Goal: Task Accomplishment & Management: Manage account settings

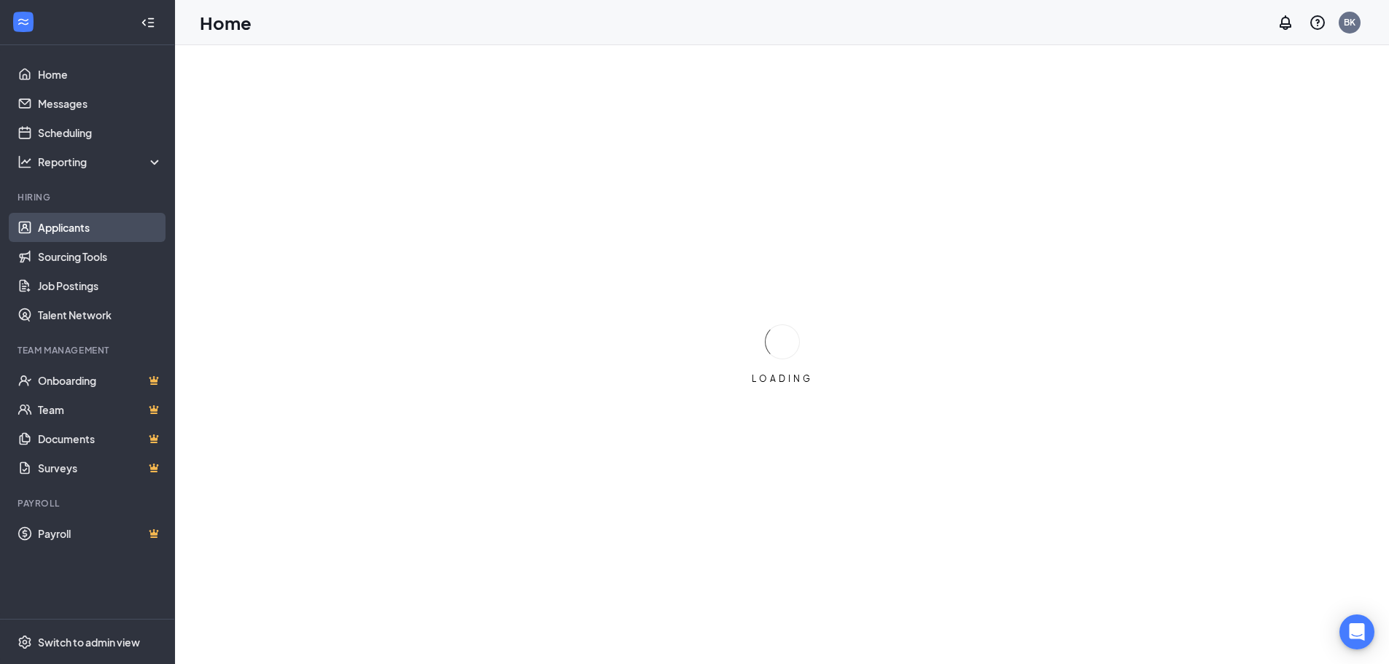
click at [89, 225] on link "Applicants" at bounding box center [100, 227] width 125 height 29
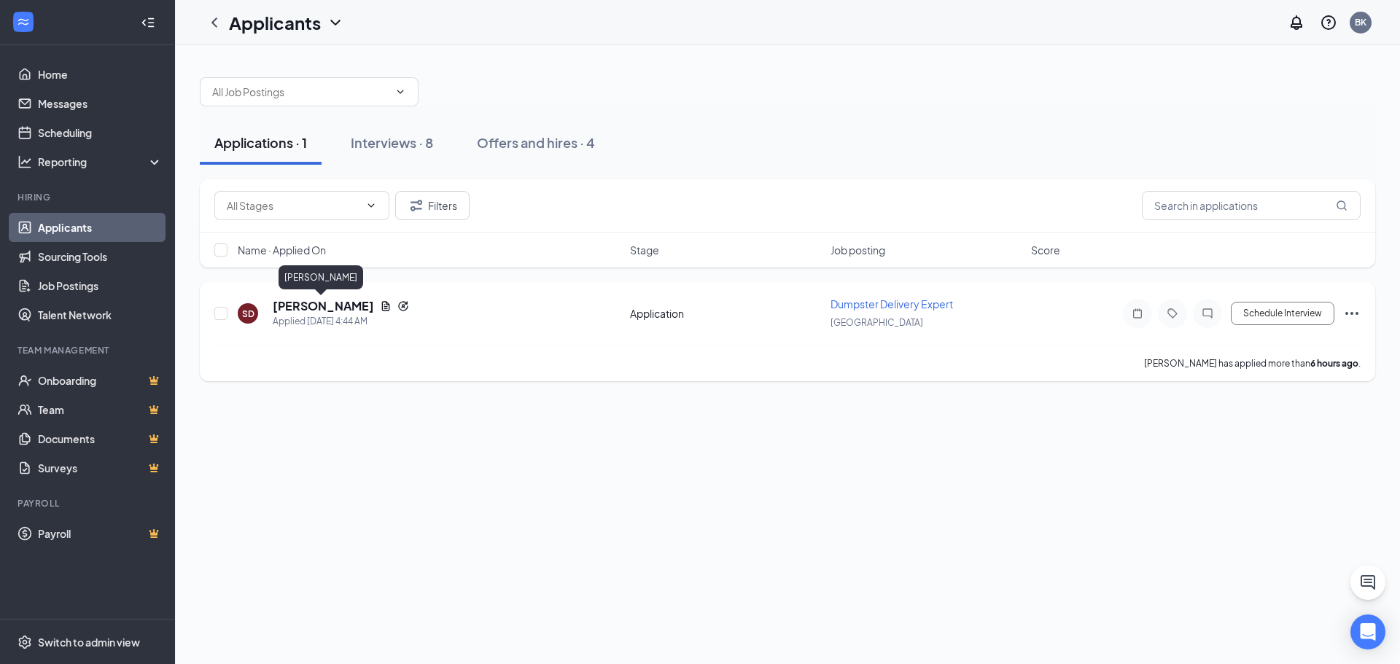
click at [319, 305] on h5 "[PERSON_NAME]" at bounding box center [323, 306] width 101 height 16
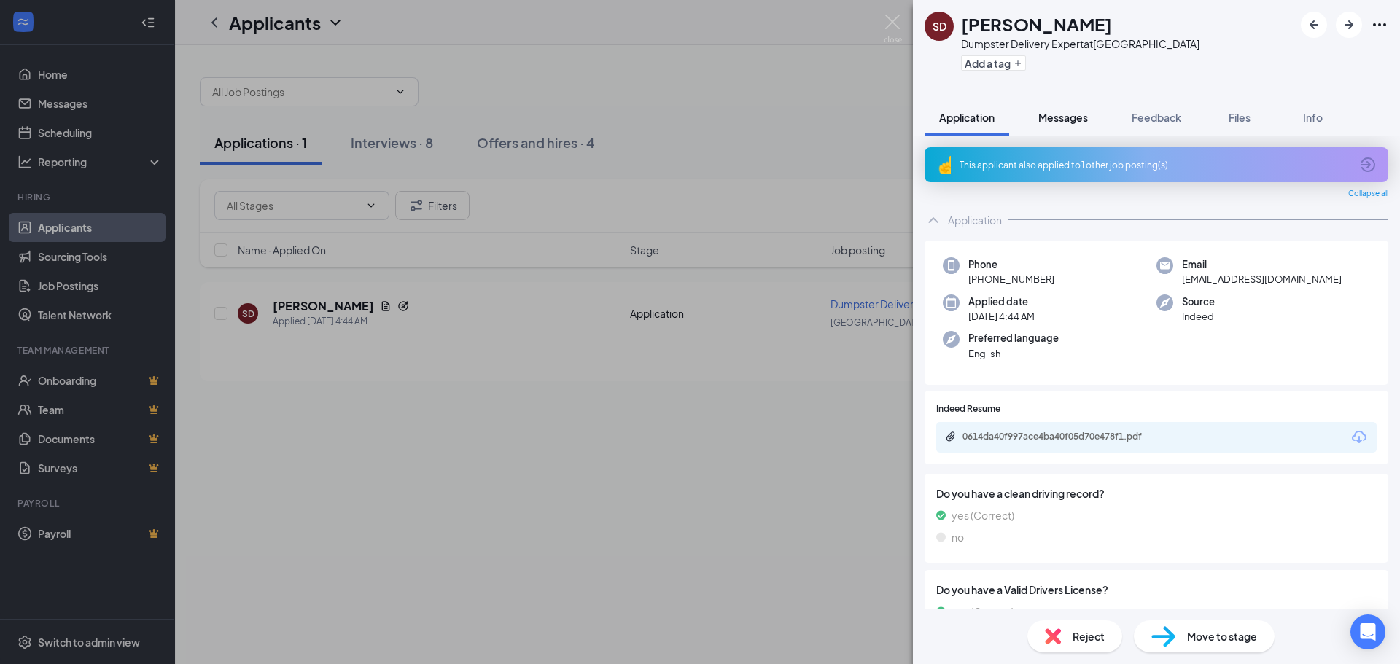
click at [1060, 117] on span "Messages" at bounding box center [1064, 117] width 50 height 13
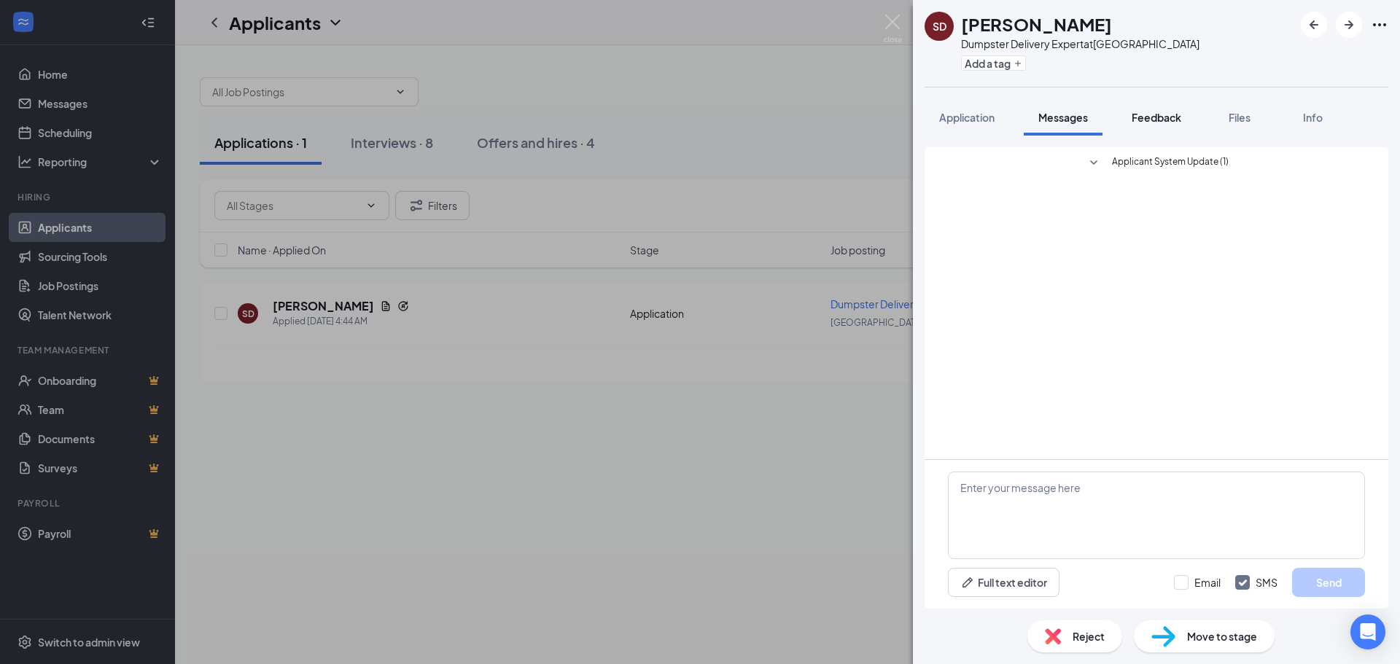
click at [1168, 120] on span "Feedback" at bounding box center [1157, 117] width 50 height 13
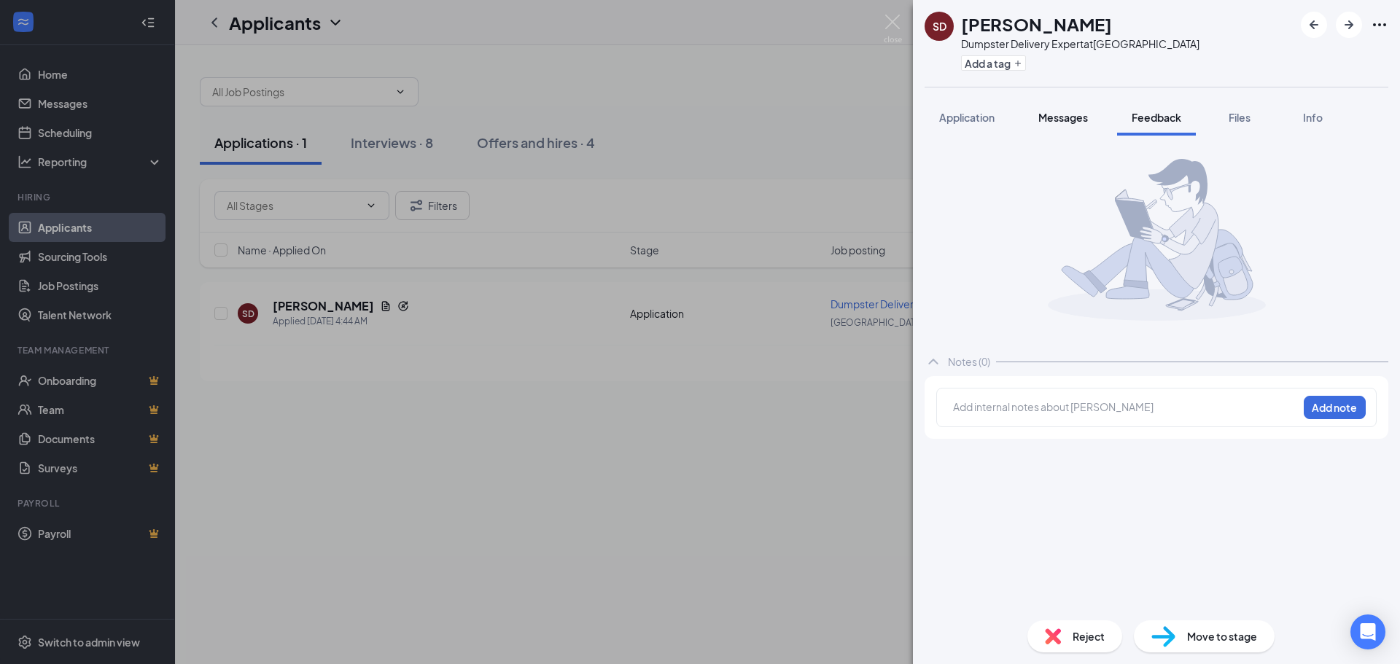
click at [1071, 120] on span "Messages" at bounding box center [1064, 117] width 50 height 13
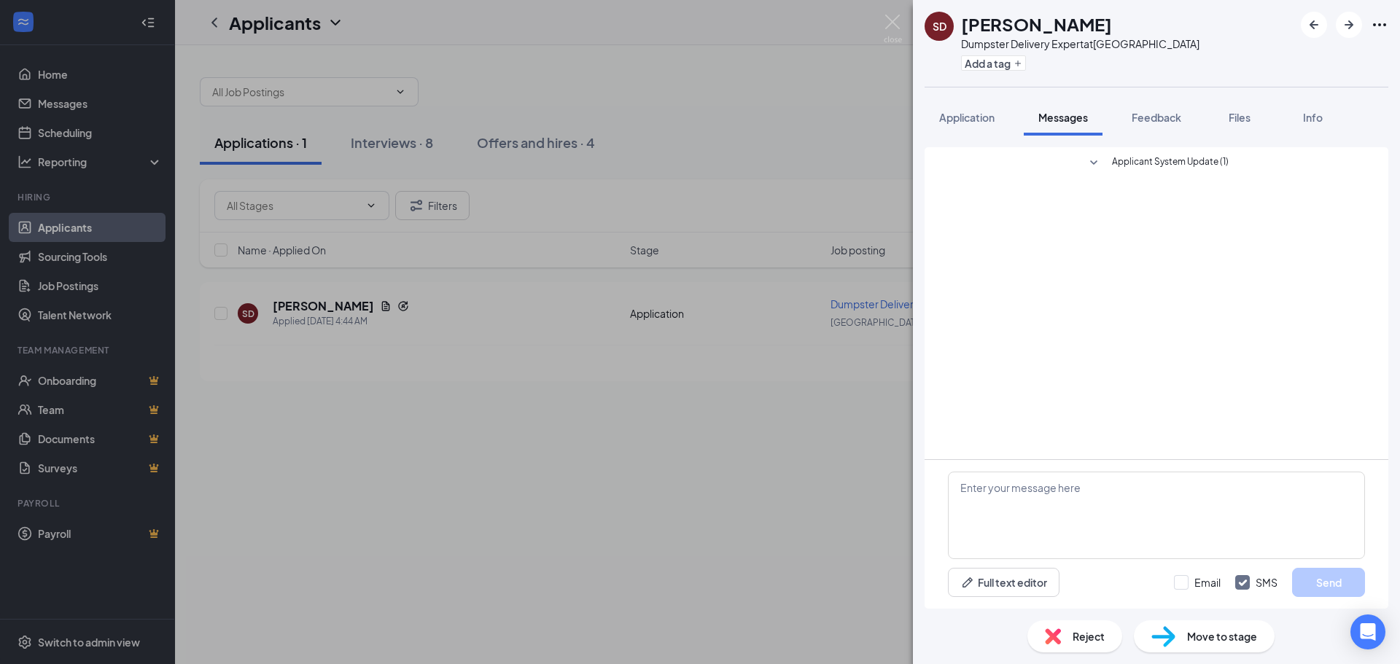
click at [1180, 157] on span "Applicant System Update (1)" at bounding box center [1170, 164] width 117 height 18
click at [1161, 106] on button "Feedback" at bounding box center [1156, 117] width 79 height 36
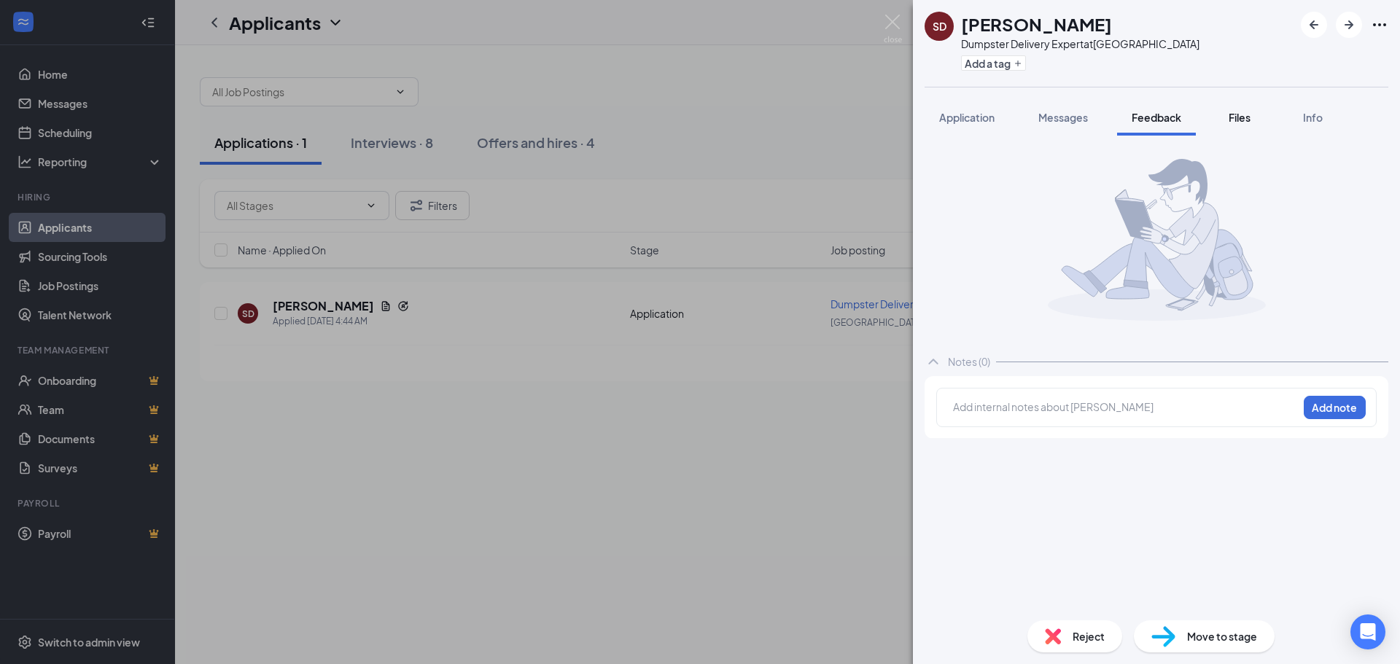
click at [1239, 110] on div "Files" at bounding box center [1239, 117] width 29 height 15
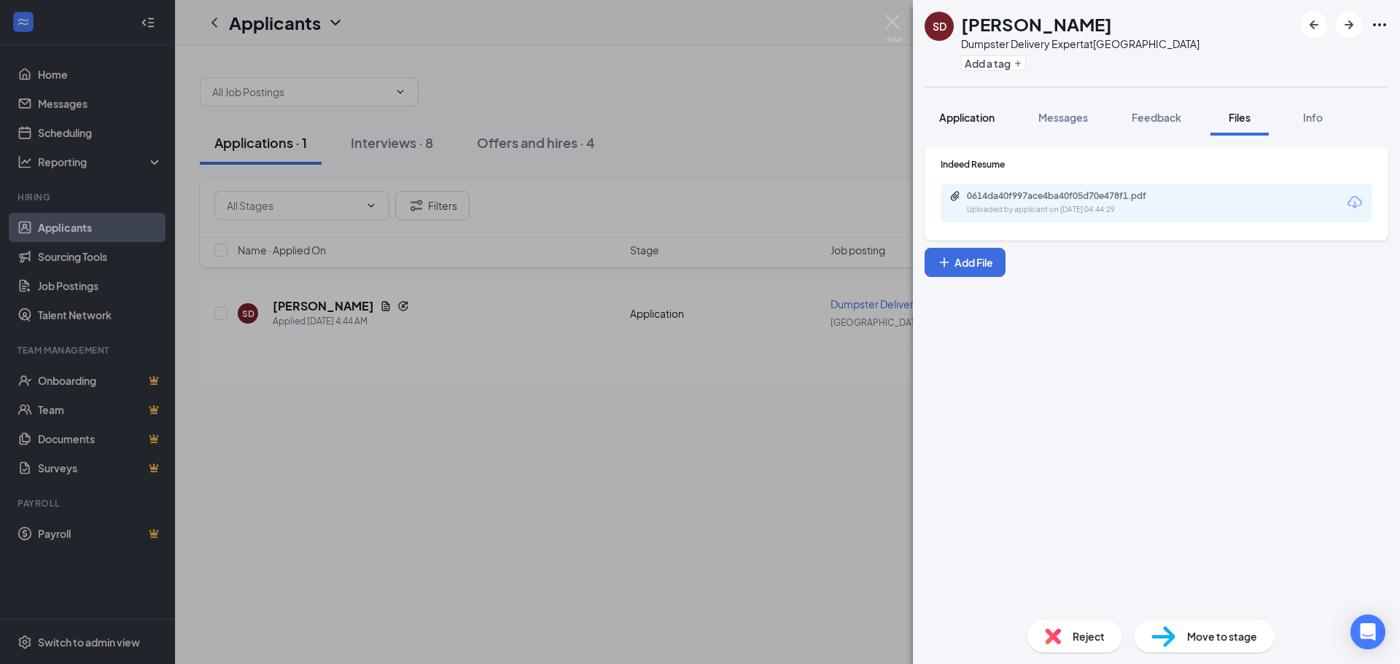
click at [972, 113] on span "Application" at bounding box center [966, 117] width 55 height 13
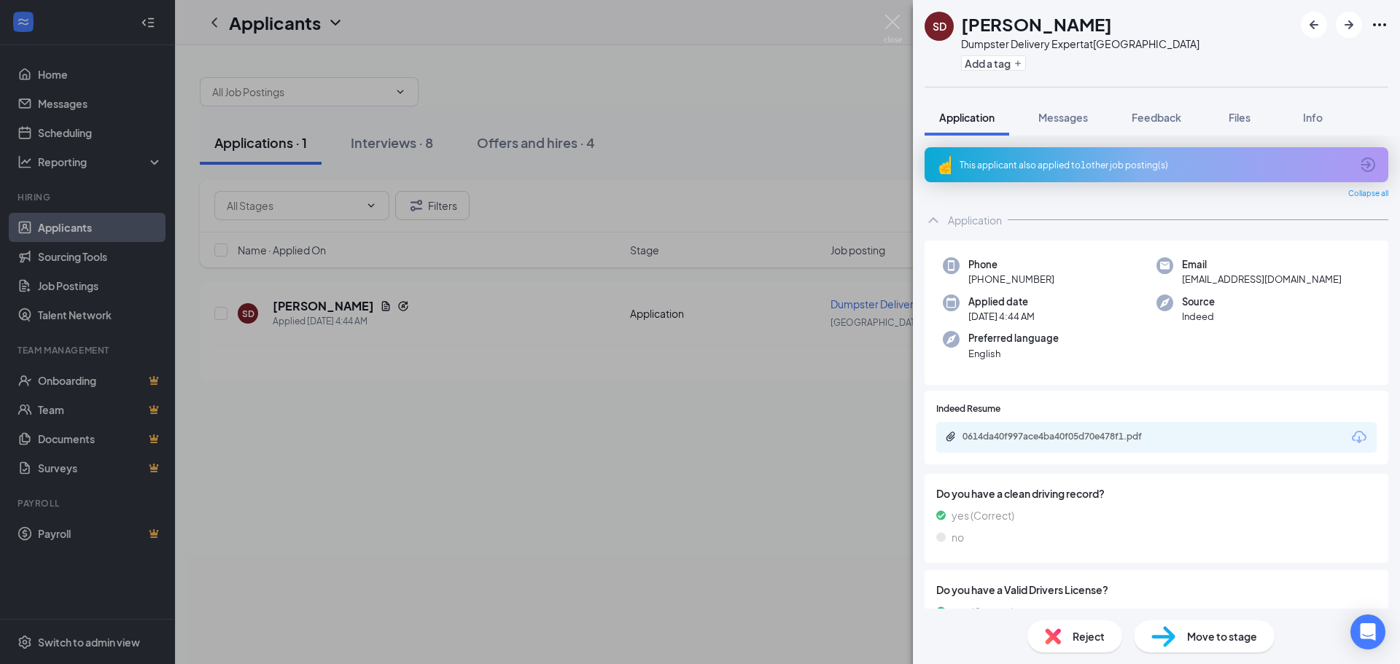
click at [1201, 165] on div "This applicant also applied to 1 other job posting(s)" at bounding box center [1155, 165] width 391 height 12
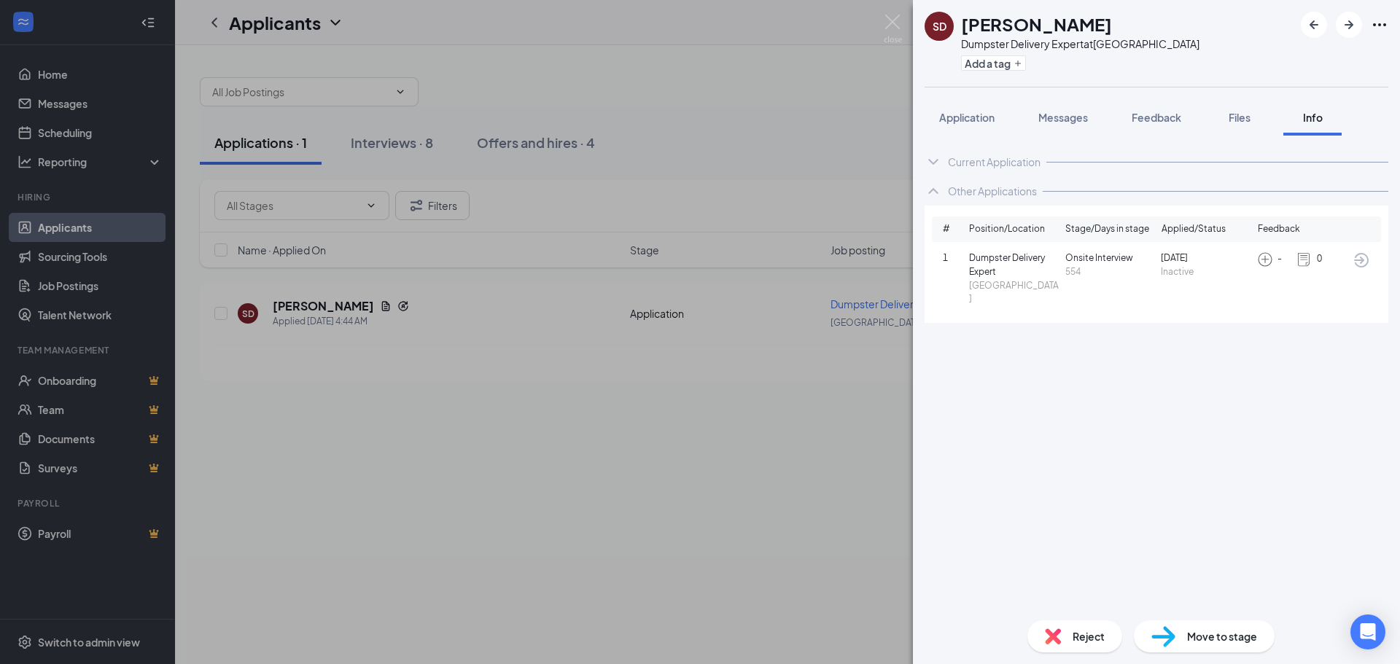
click at [1227, 637] on span "Move to stage" at bounding box center [1222, 637] width 70 height 16
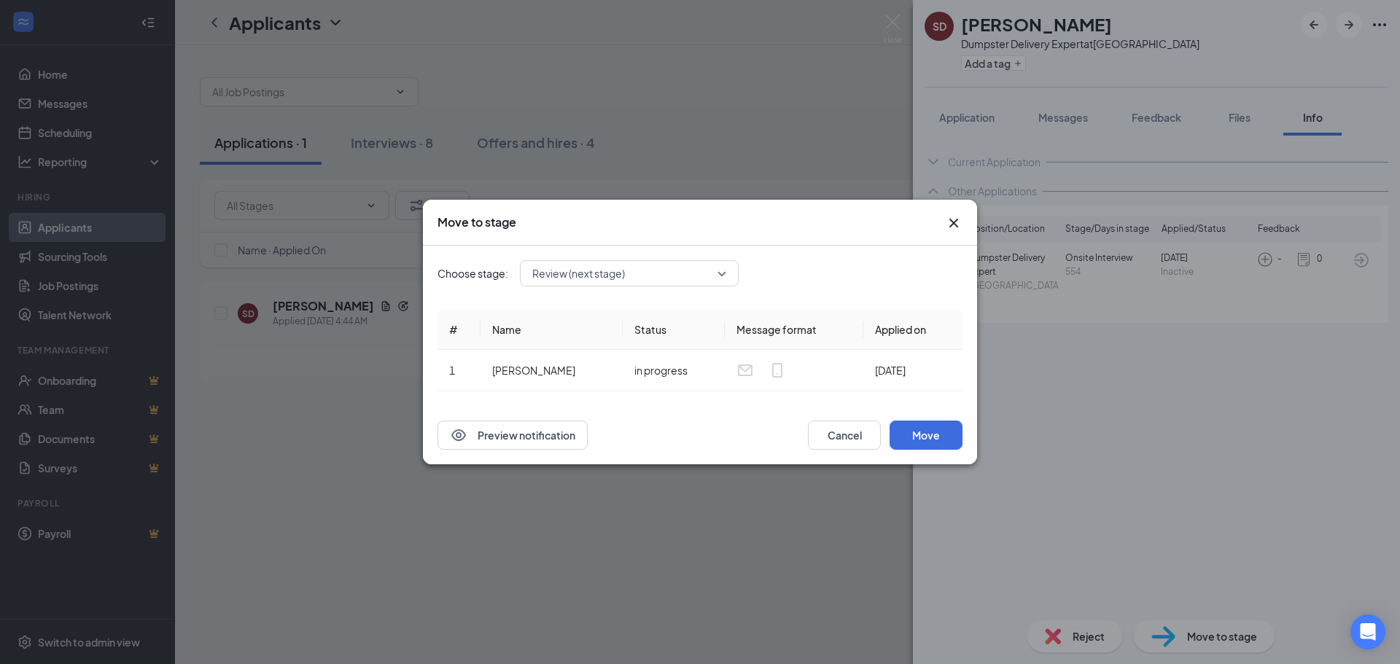
click at [592, 271] on span "Review (next stage)" at bounding box center [578, 274] width 93 height 22
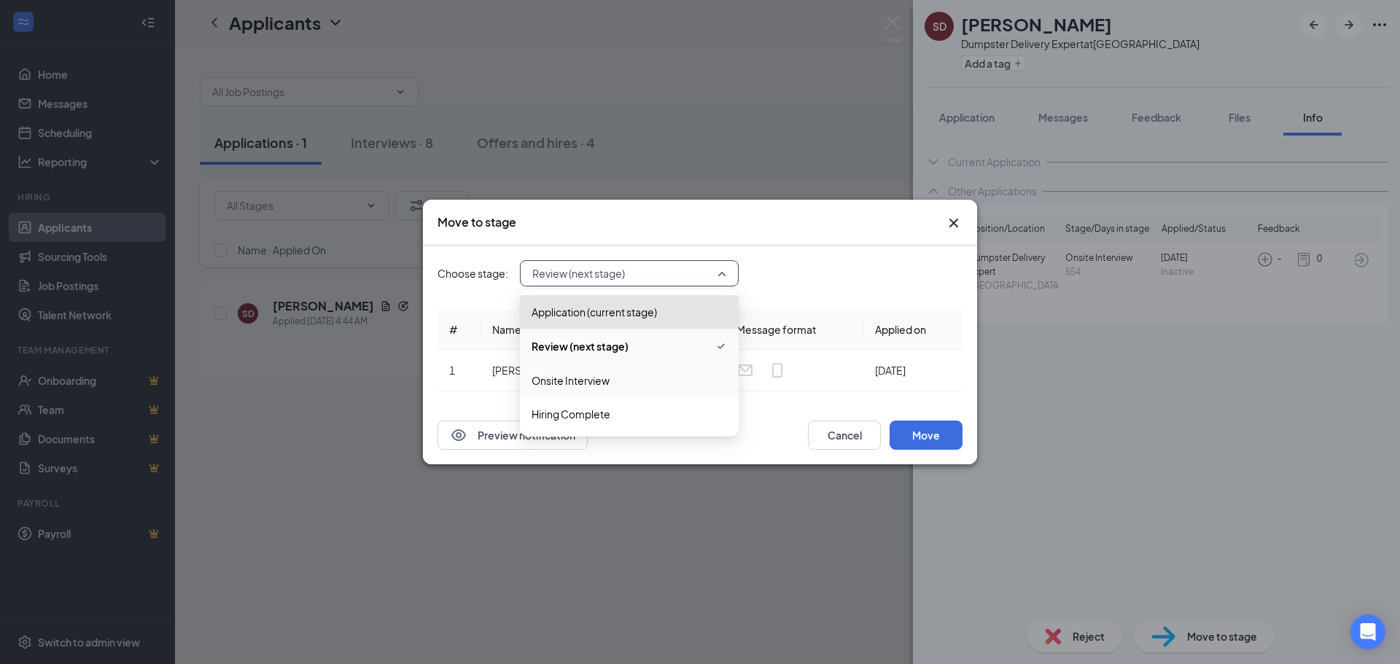
click at [573, 379] on span "Onsite Interview" at bounding box center [571, 381] width 78 height 16
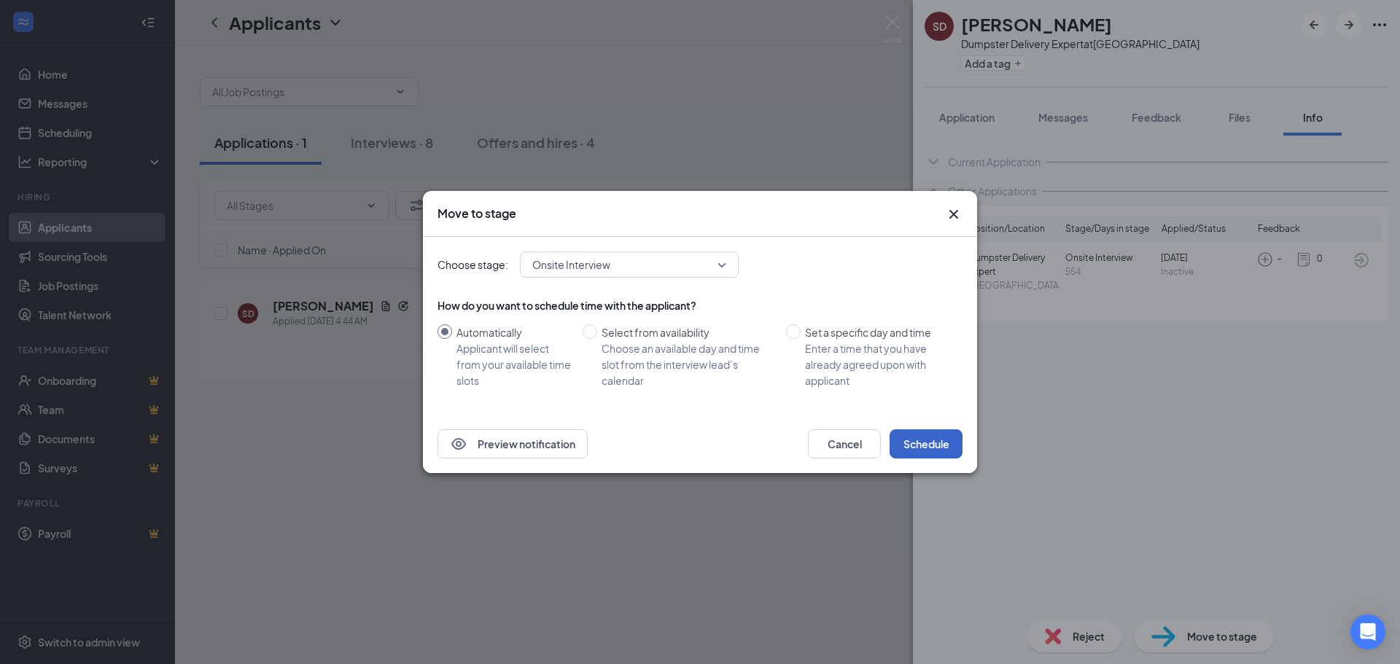
click at [942, 443] on button "Schedule" at bounding box center [926, 444] width 73 height 29
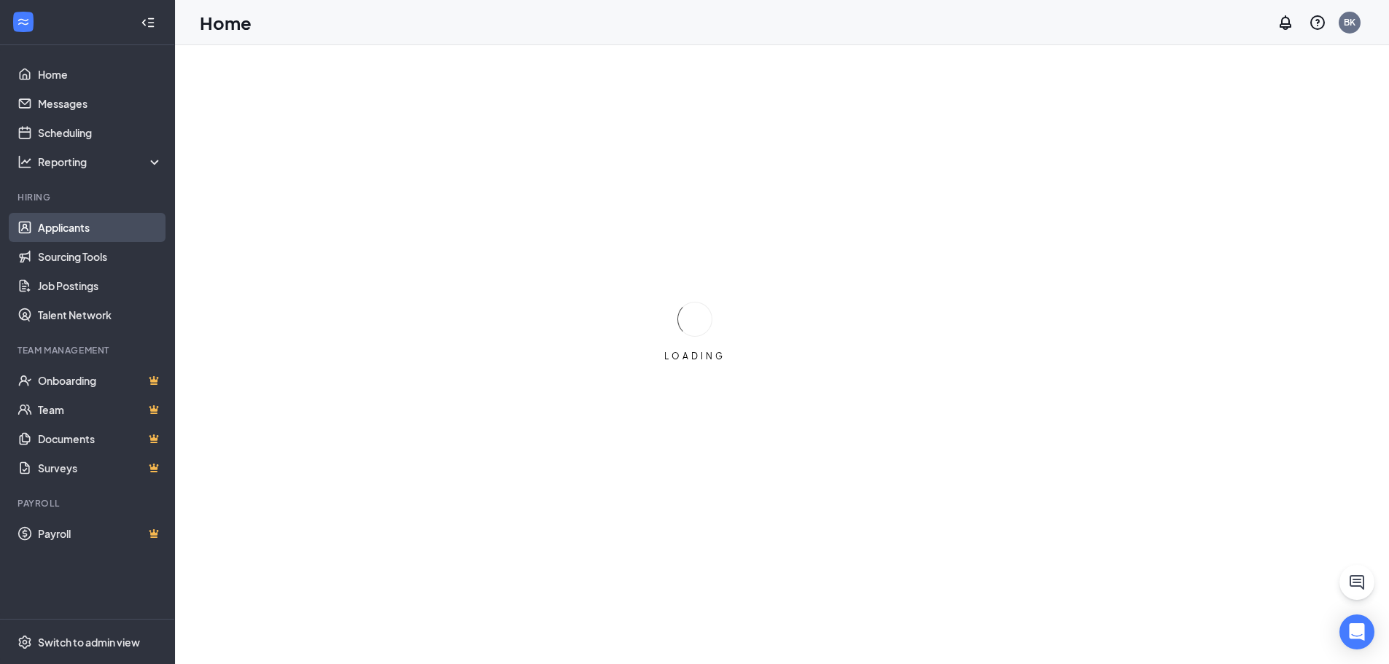
click at [58, 231] on link "Applicants" at bounding box center [100, 227] width 125 height 29
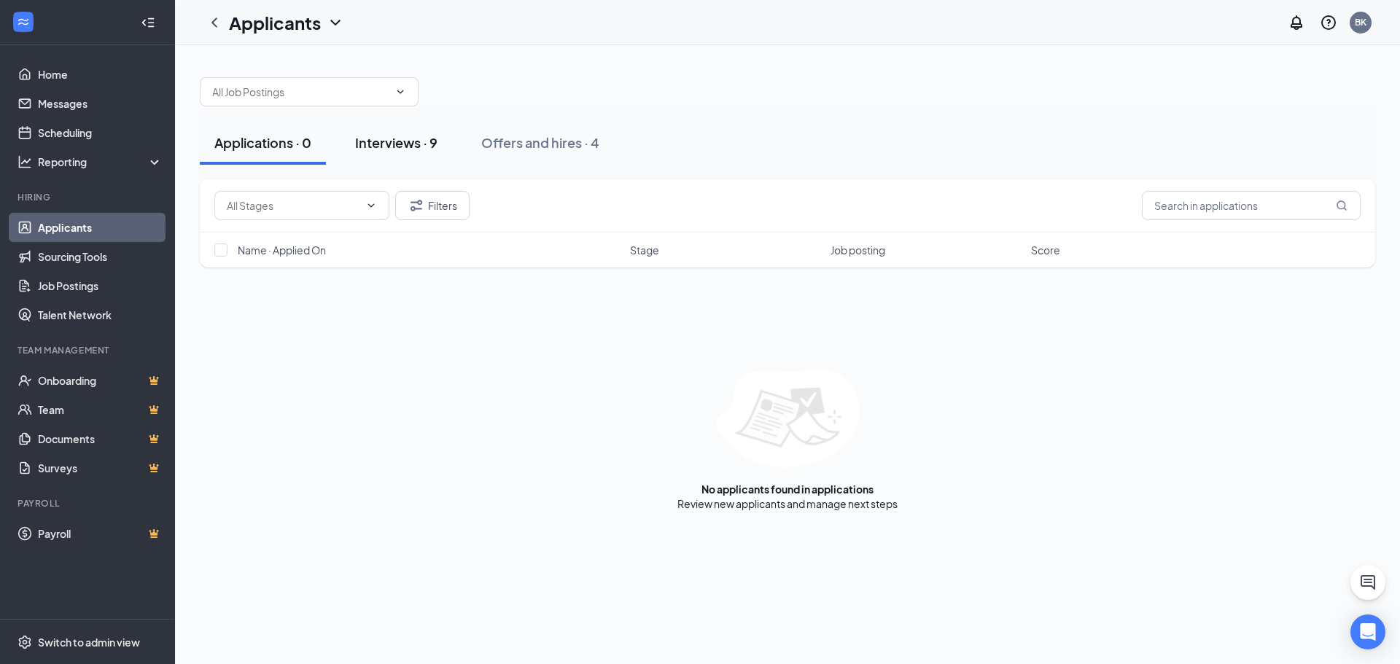
click at [406, 152] on button "Interviews · 9" at bounding box center [397, 143] width 112 height 44
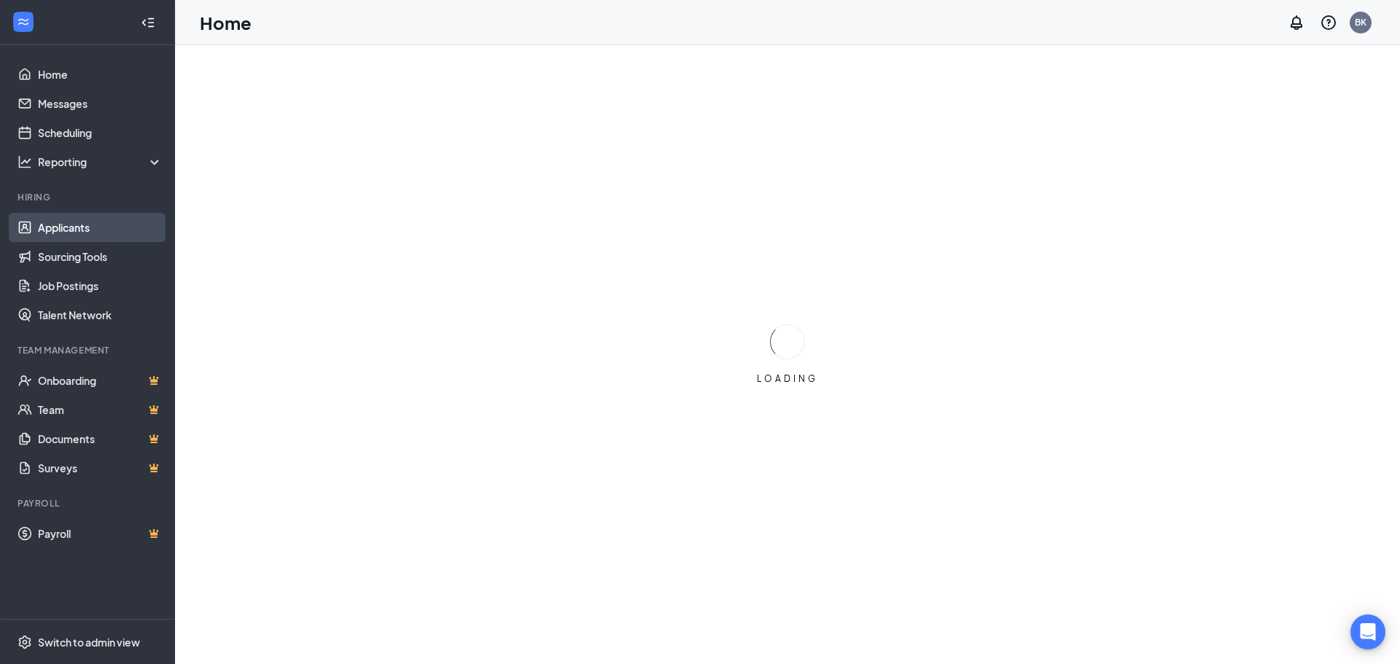
click at [56, 225] on link "Applicants" at bounding box center [100, 227] width 125 height 29
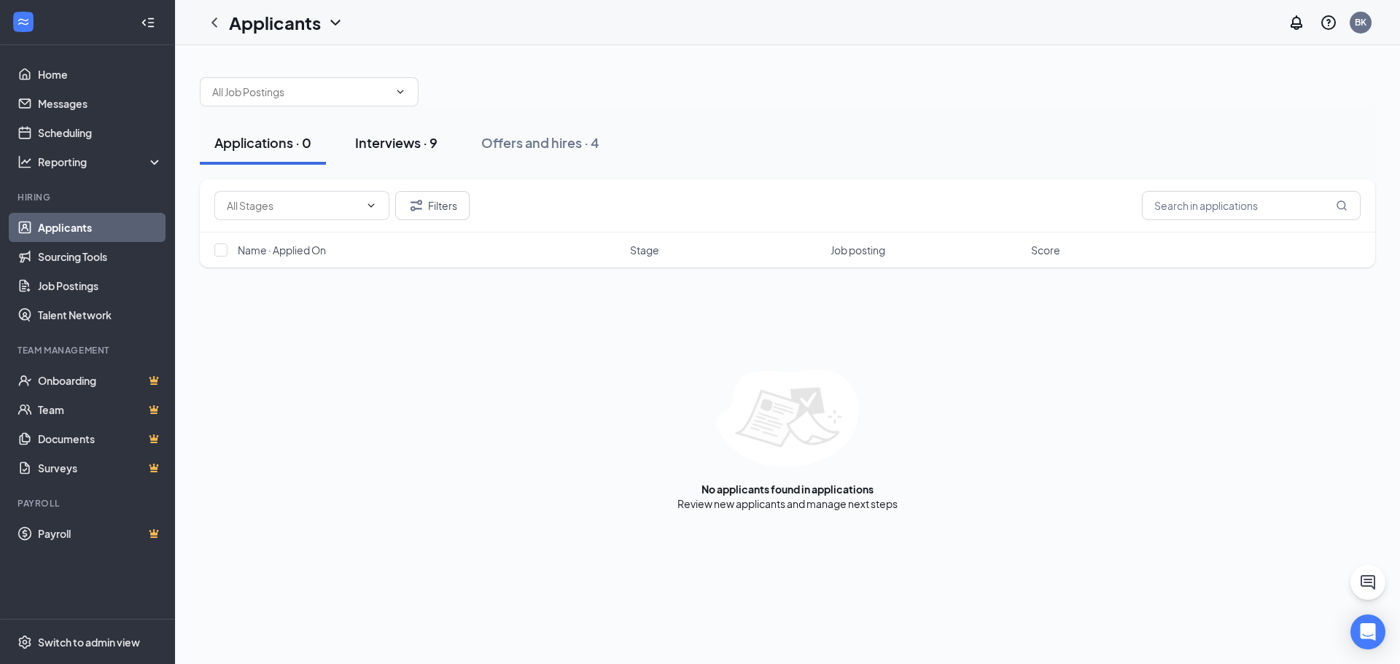
click at [425, 148] on div "Interviews · 9" at bounding box center [396, 142] width 82 height 18
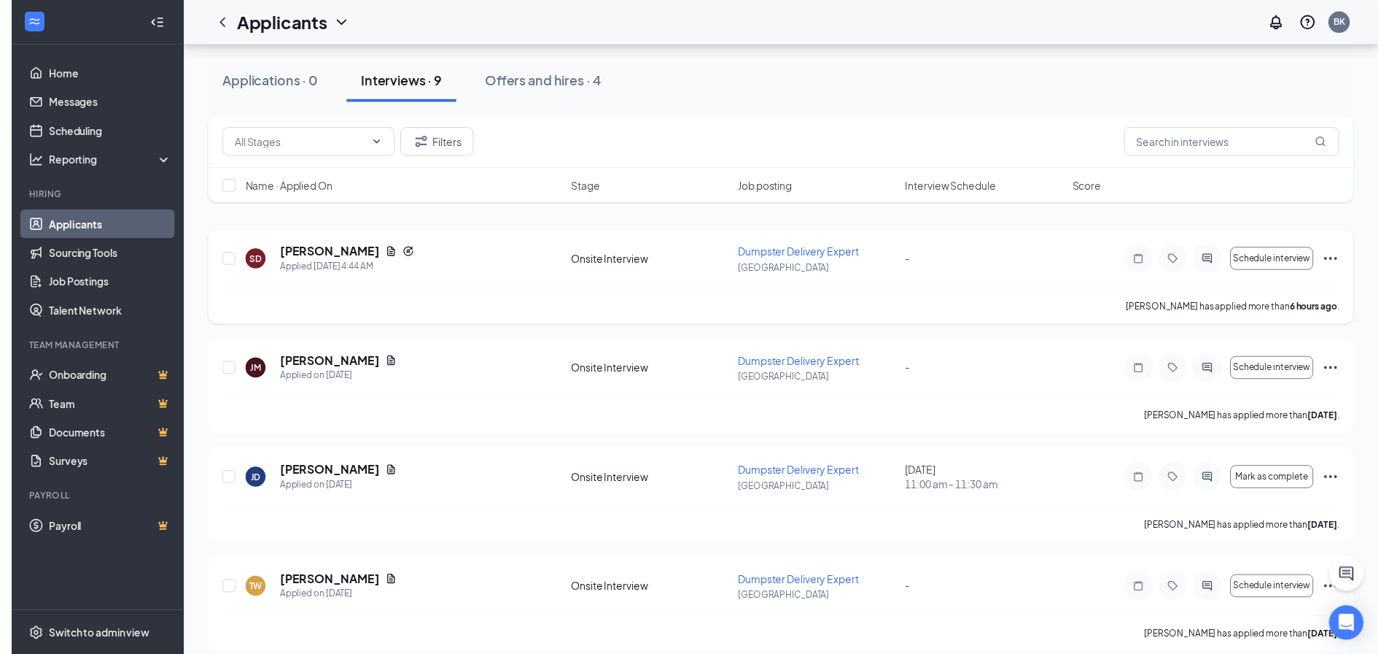
scroll to position [219, 0]
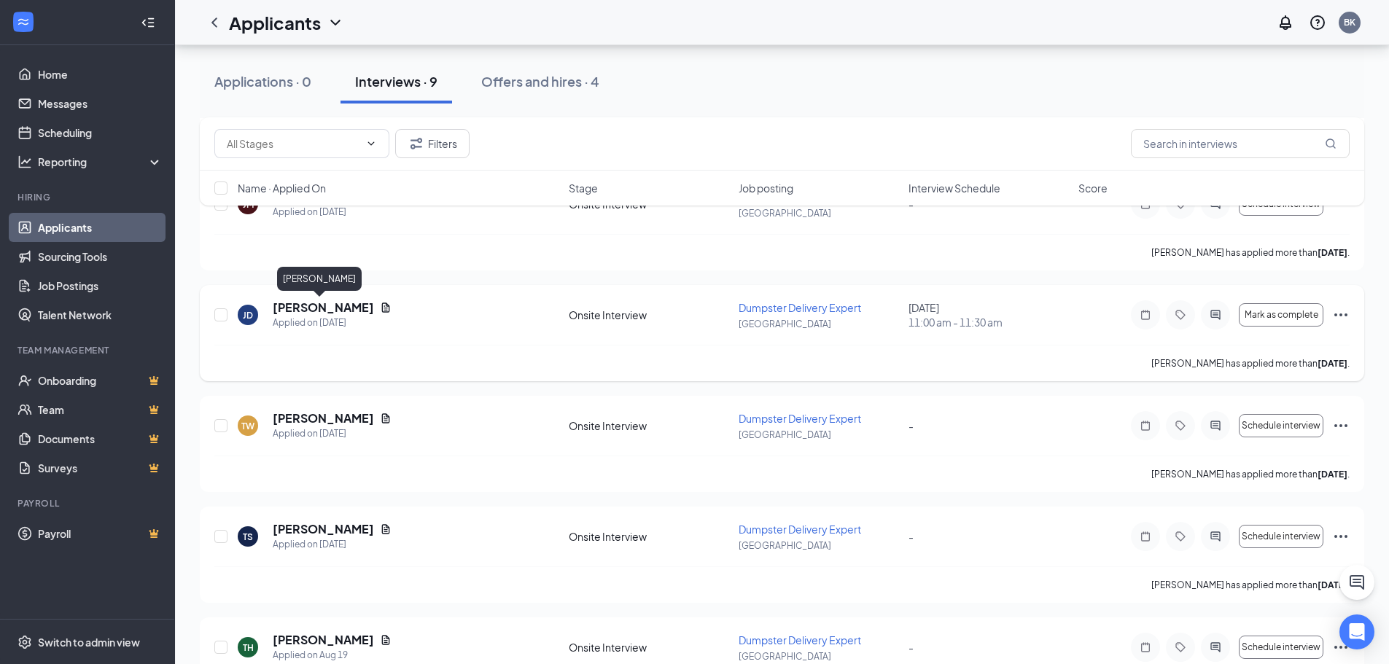
click at [304, 313] on h5 "[PERSON_NAME]" at bounding box center [323, 308] width 101 height 16
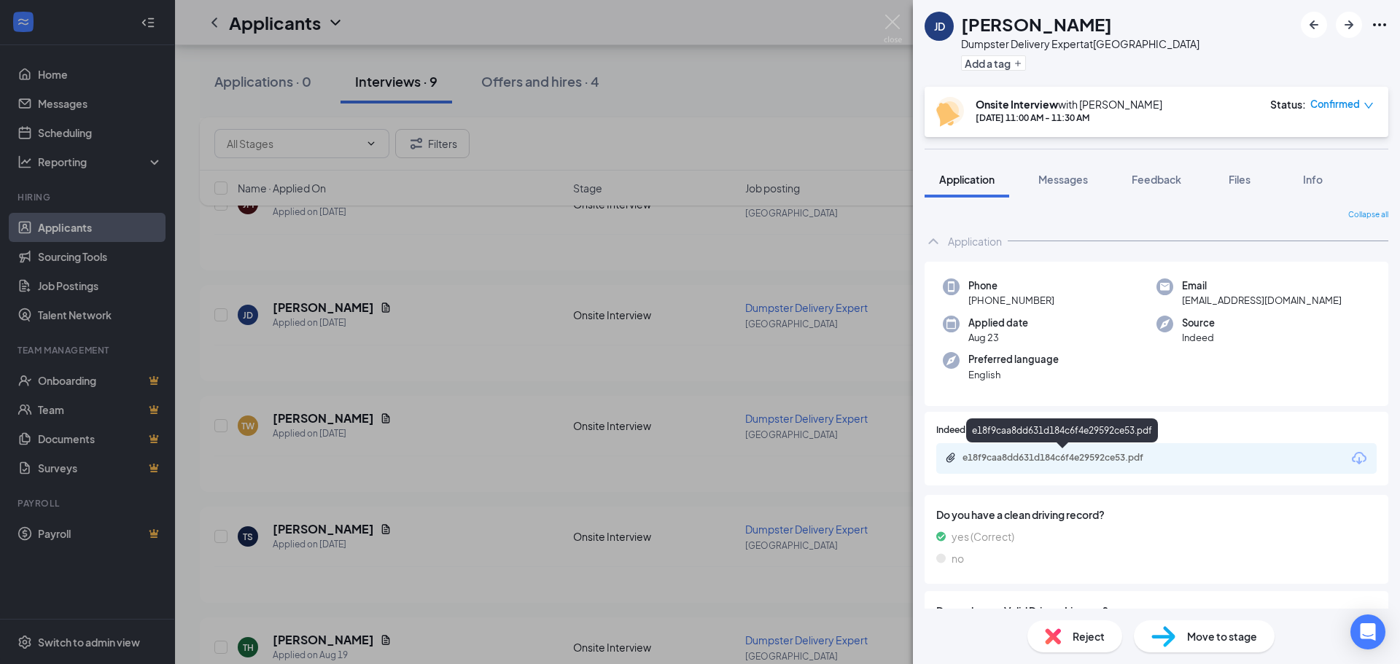
click at [1093, 463] on div "e18f9caa8dd631d184c6f4e29592ce53.pdf" at bounding box center [1065, 458] width 204 height 12
click at [1081, 634] on span "Reject" at bounding box center [1089, 637] width 32 height 16
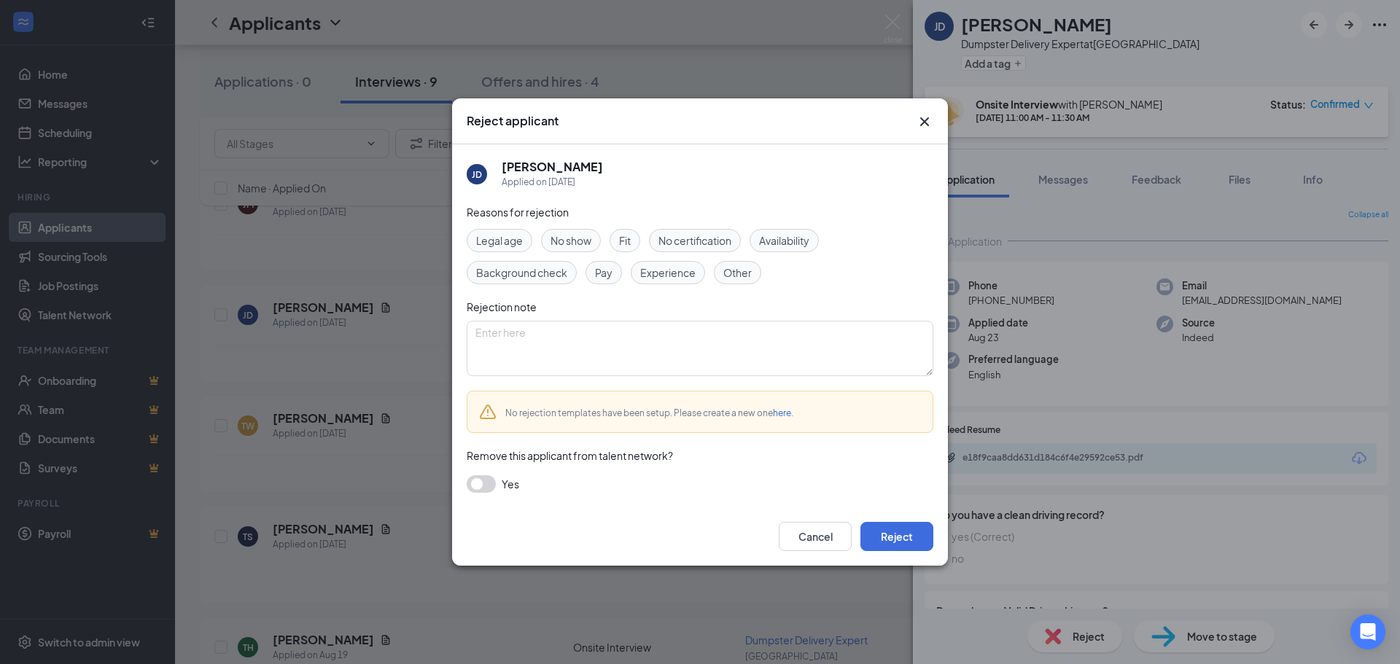
click at [484, 486] on button "button" at bounding box center [481, 485] width 29 height 18
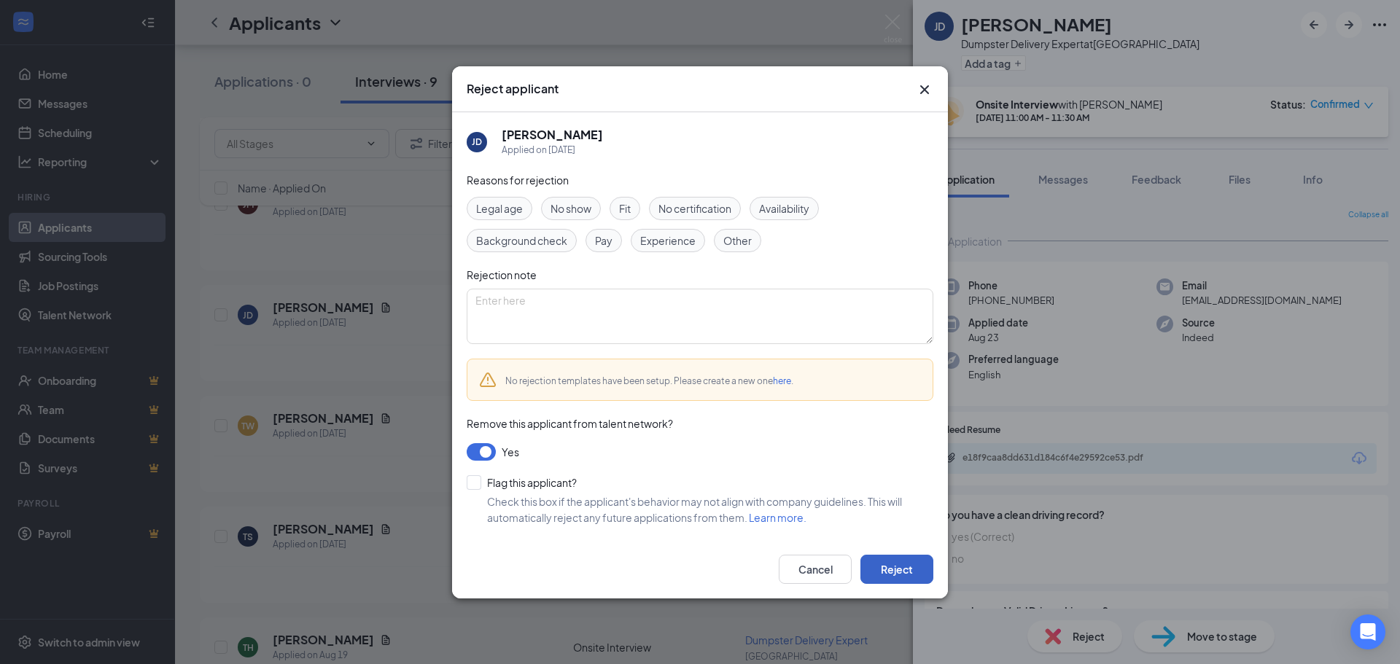
click at [907, 562] on button "Reject" at bounding box center [897, 569] width 73 height 29
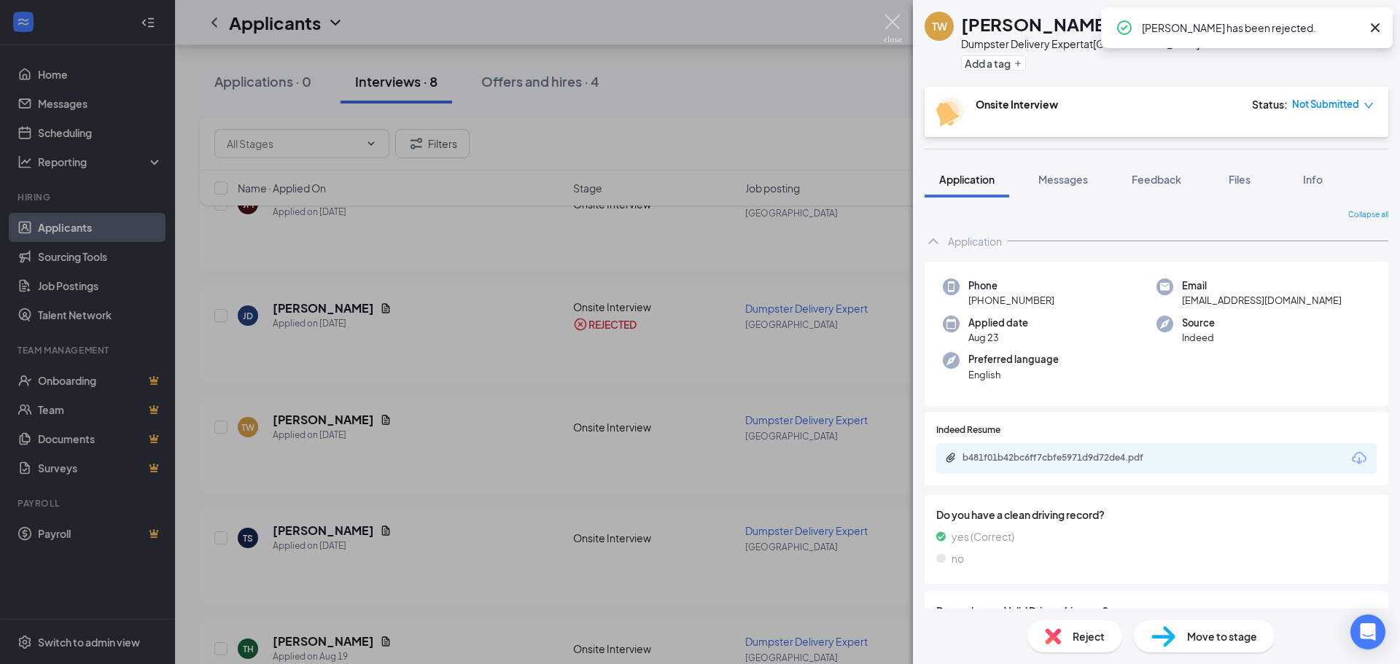
click at [891, 20] on img at bounding box center [893, 29] width 18 height 28
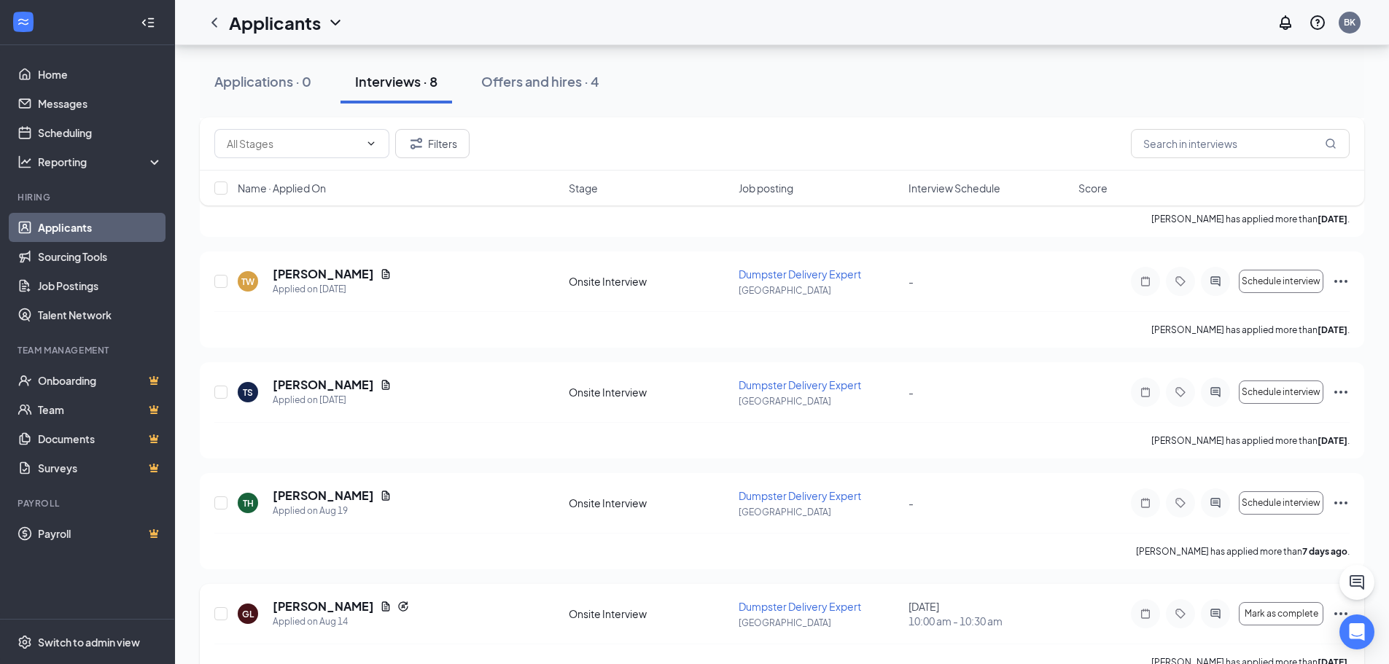
scroll to position [230, 0]
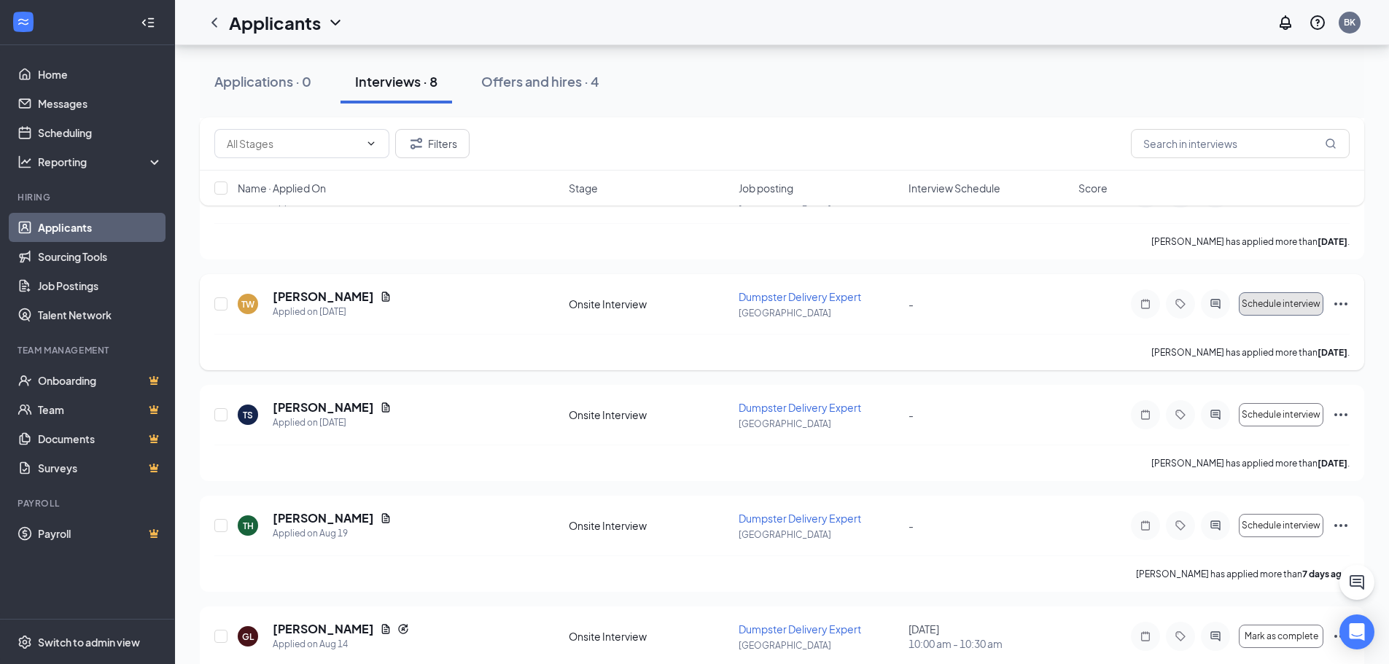
click at [1286, 301] on span "Schedule interview" at bounding box center [1281, 304] width 79 height 10
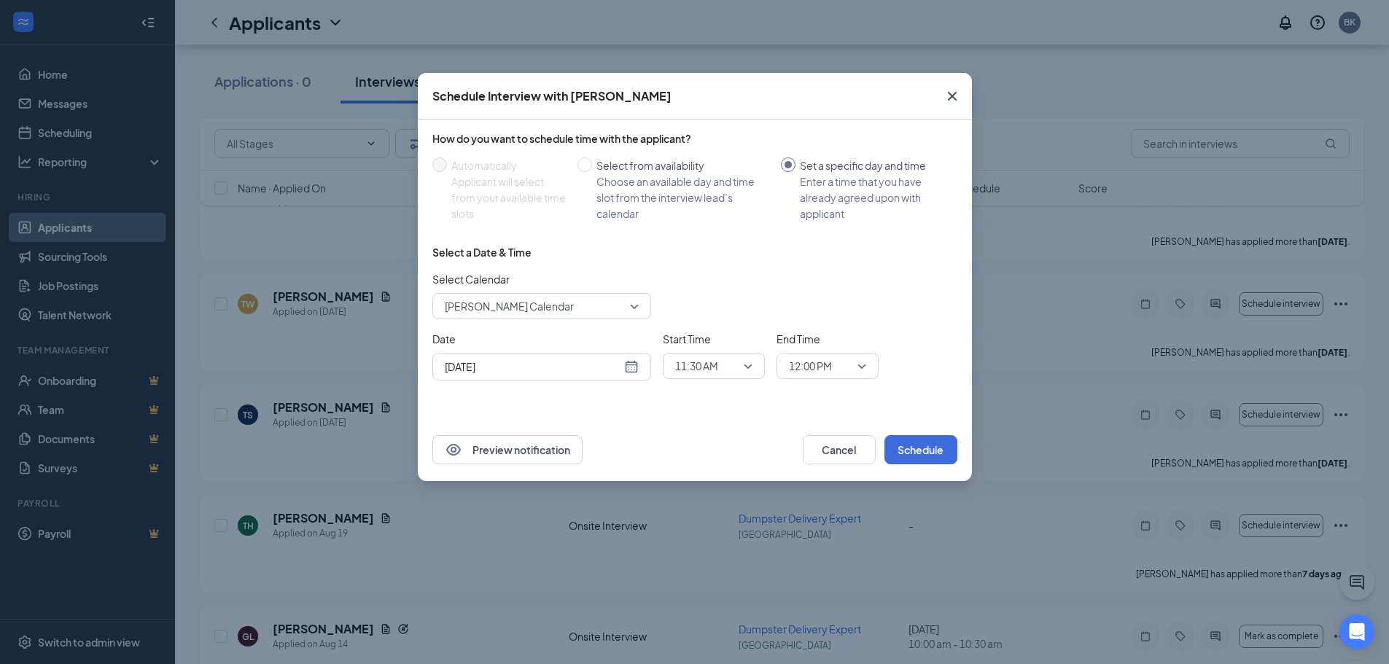
click at [625, 368] on div "[DATE]" at bounding box center [542, 367] width 194 height 16
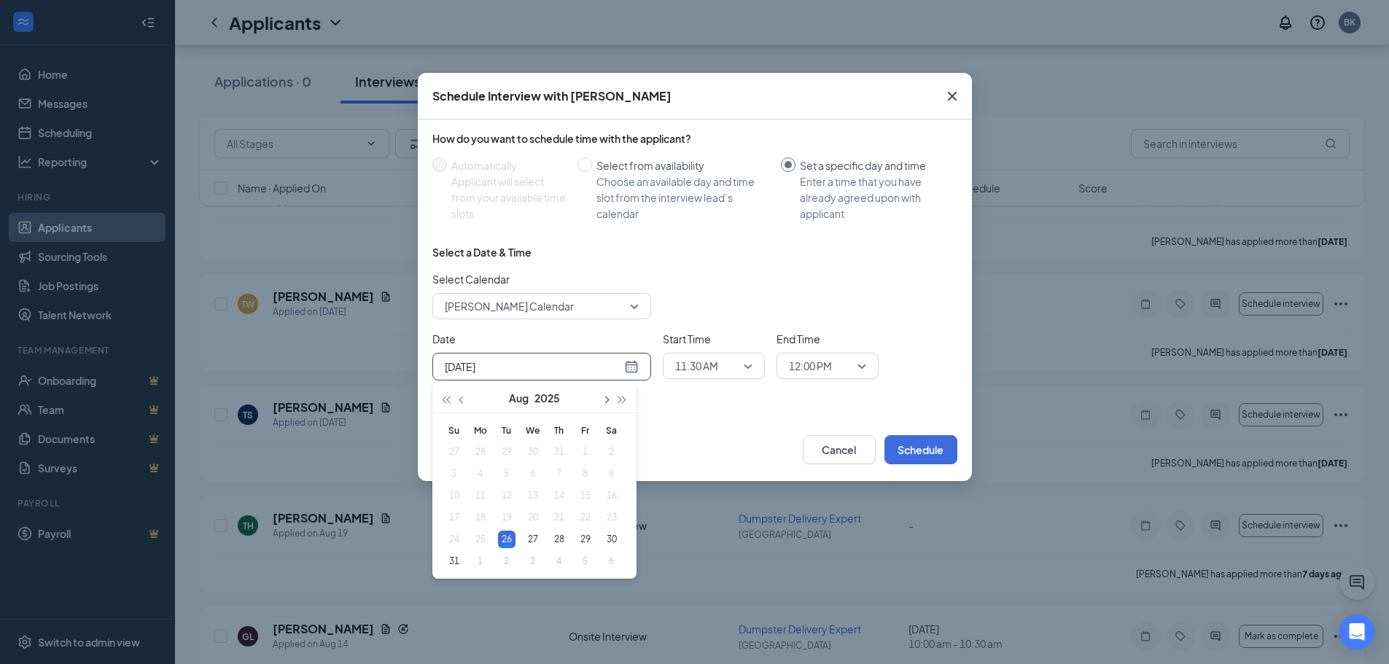
click at [608, 400] on span "button" at bounding box center [605, 400] width 7 height 7
type input "[DATE]"
click at [481, 478] on div "8" at bounding box center [481, 474] width 18 height 18
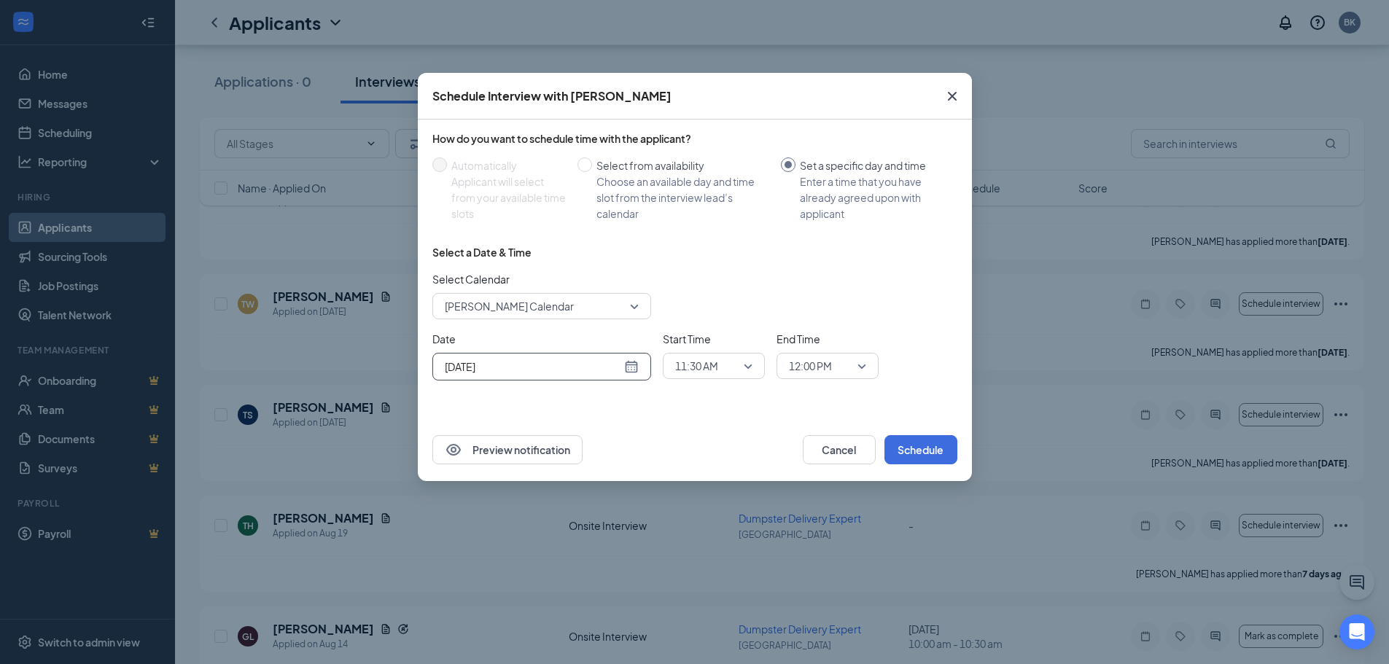
click at [748, 369] on span "11:30 AM" at bounding box center [713, 366] width 77 height 22
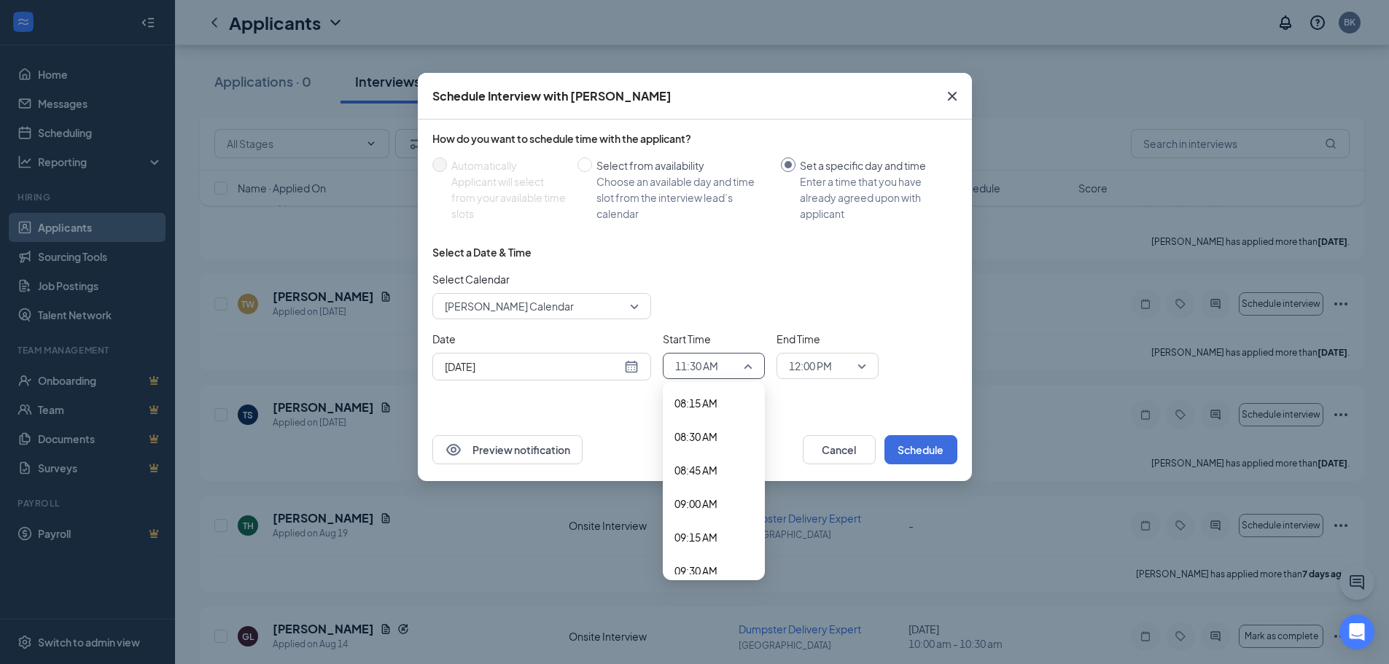
scroll to position [1100, 0]
click at [716, 513] on span "09:00 AM" at bounding box center [696, 513] width 43 height 16
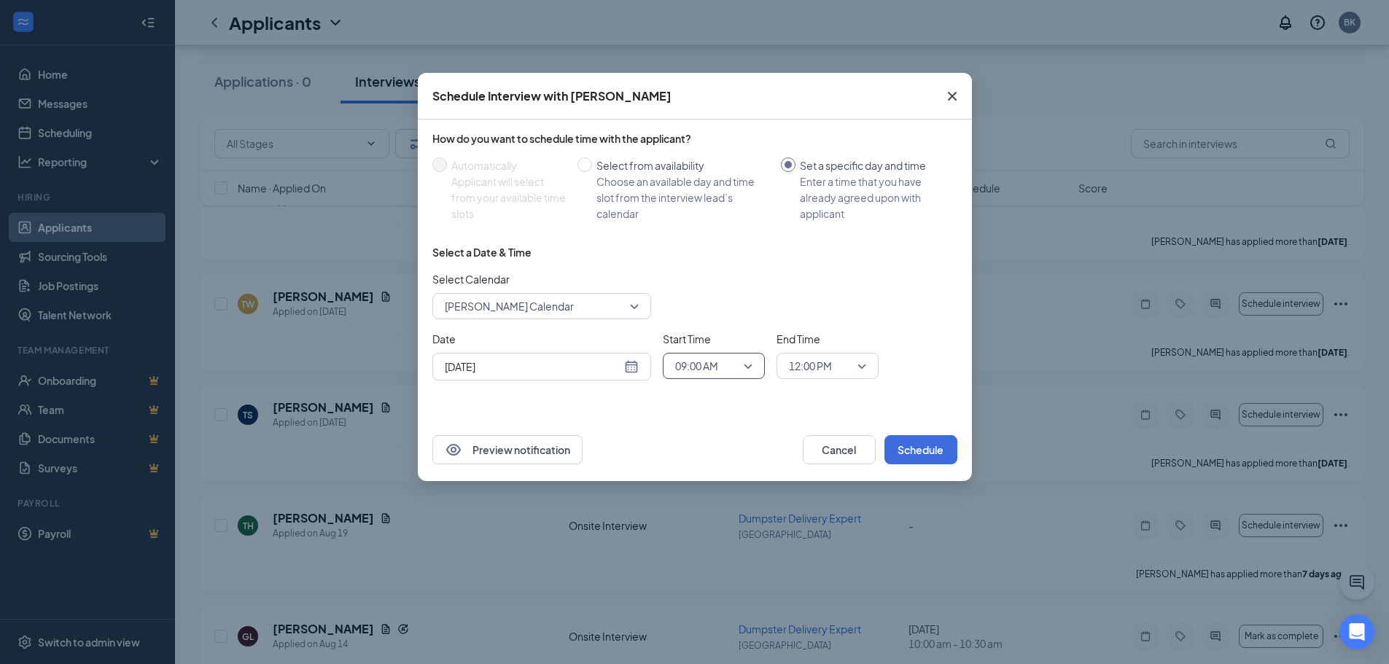
click at [858, 372] on span "12:00 PM" at bounding box center [827, 366] width 77 height 22
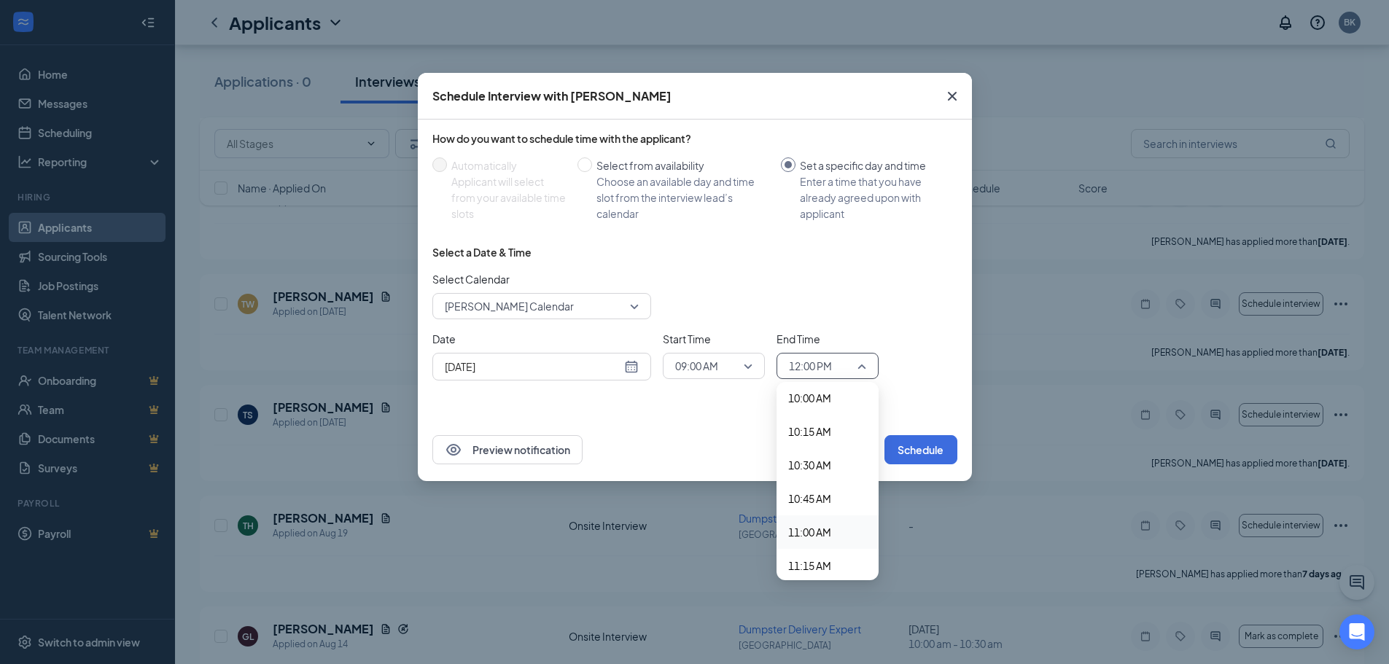
scroll to position [1167, 0]
click at [826, 516] on span "09:30 AM" at bounding box center [809, 513] width 43 height 16
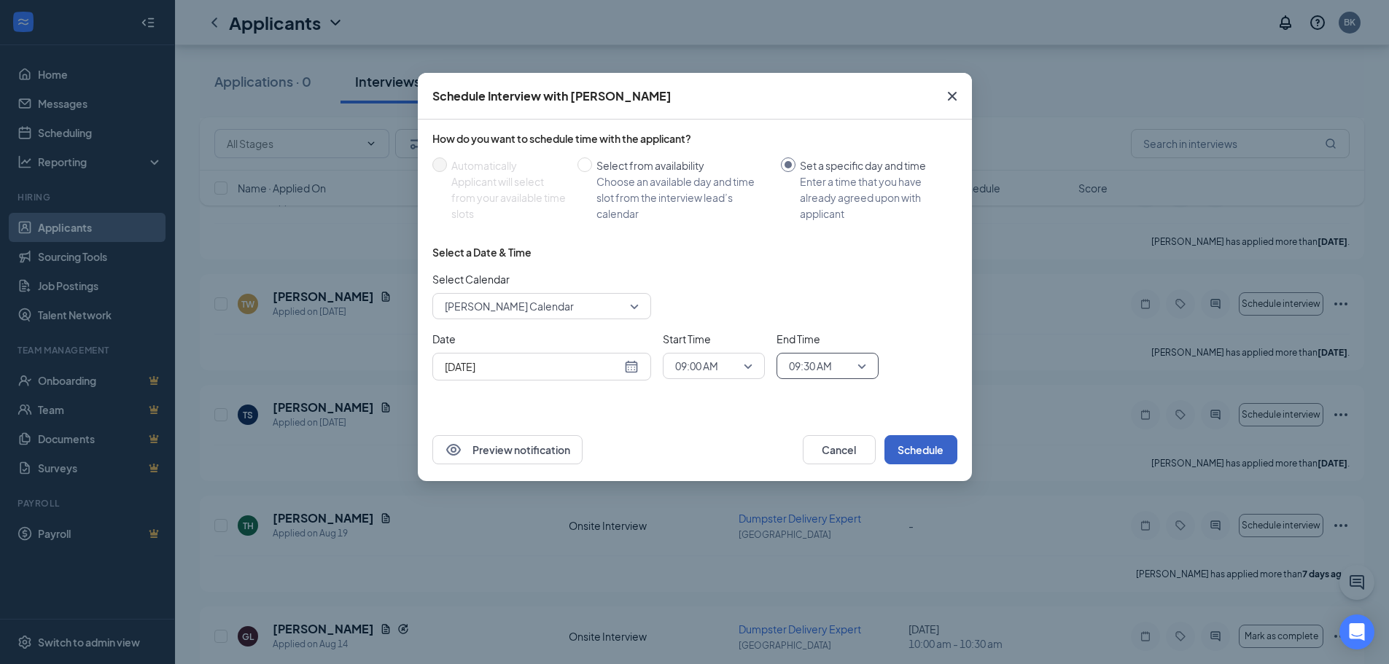
click at [911, 449] on button "Schedule" at bounding box center [921, 449] width 73 height 29
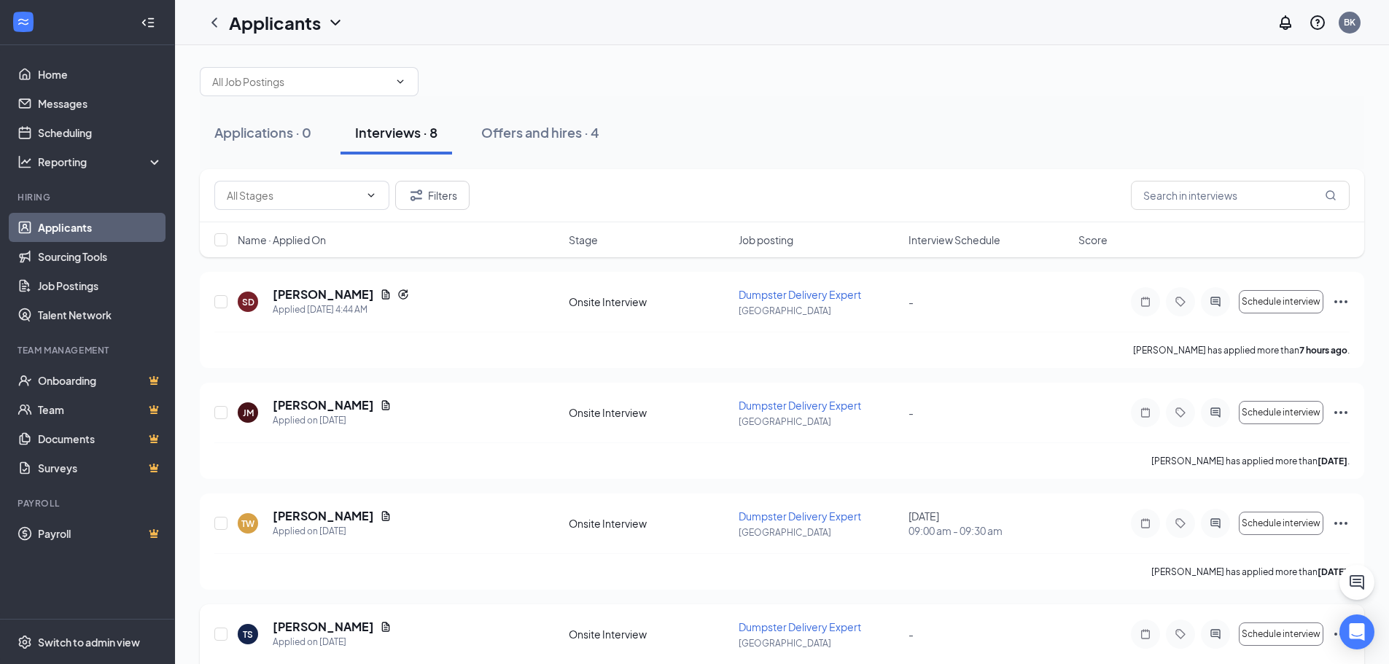
scroll to position [0, 0]
